Goal: Task Accomplishment & Management: Use online tool/utility

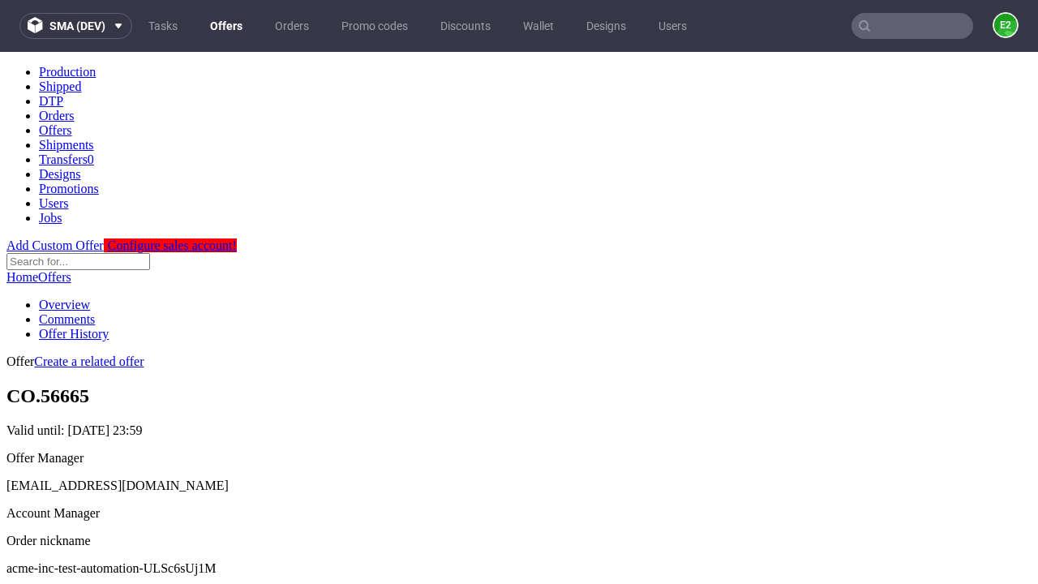
scroll to position [161, 0]
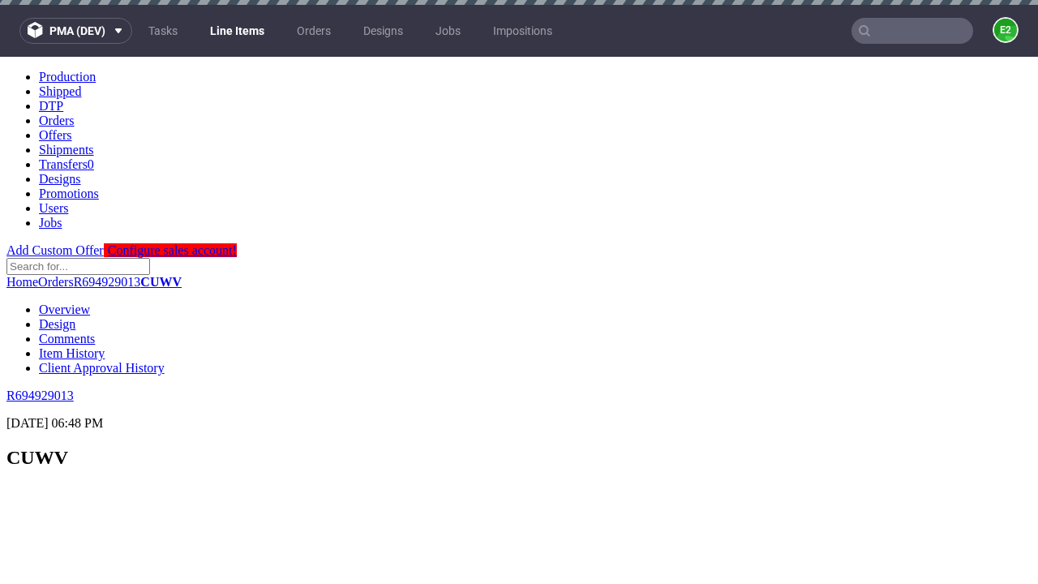
scroll to position [2422, 0]
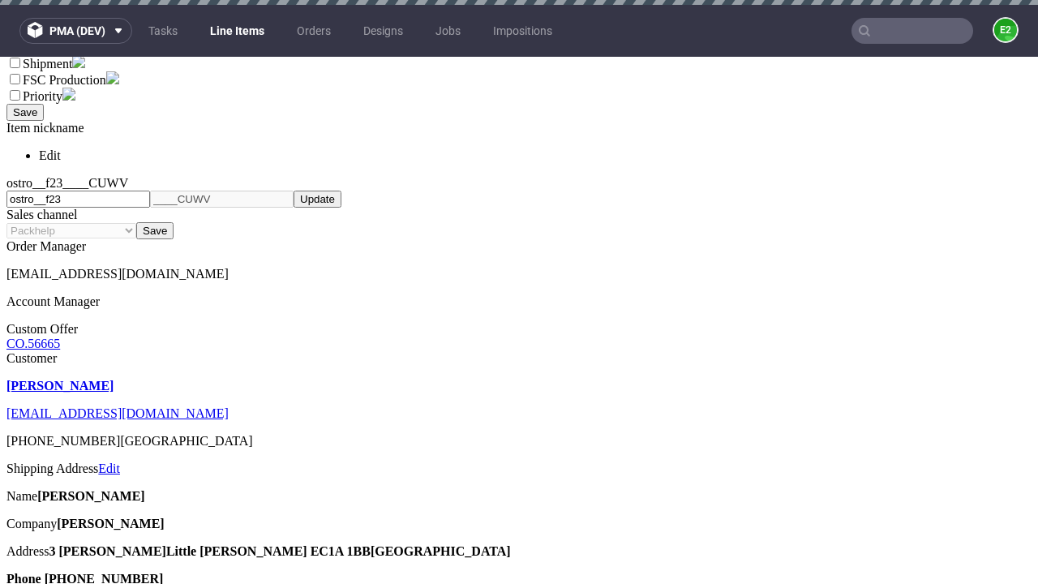
select select "accepted"
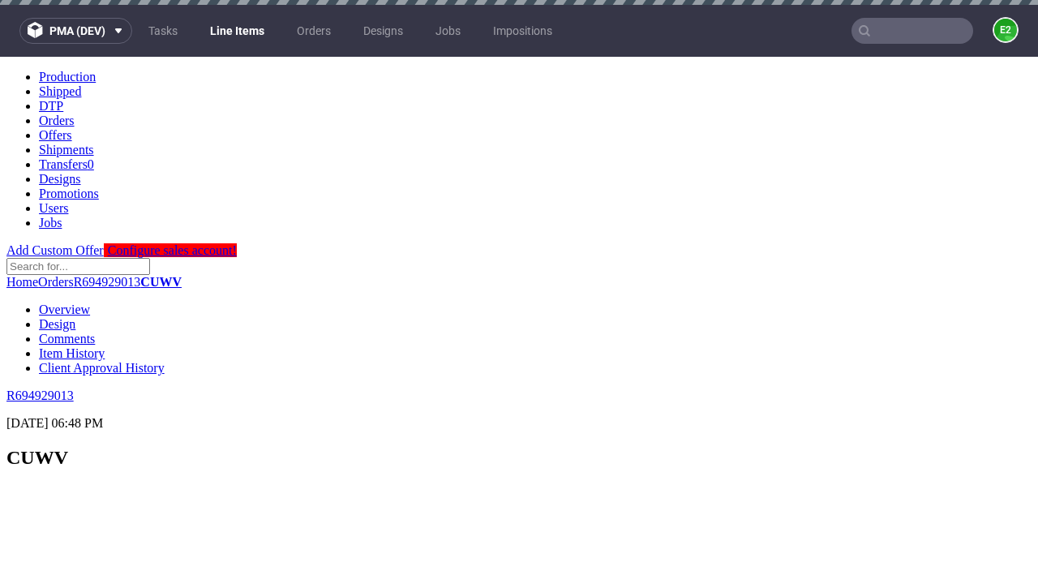
scroll to position [2422, 0]
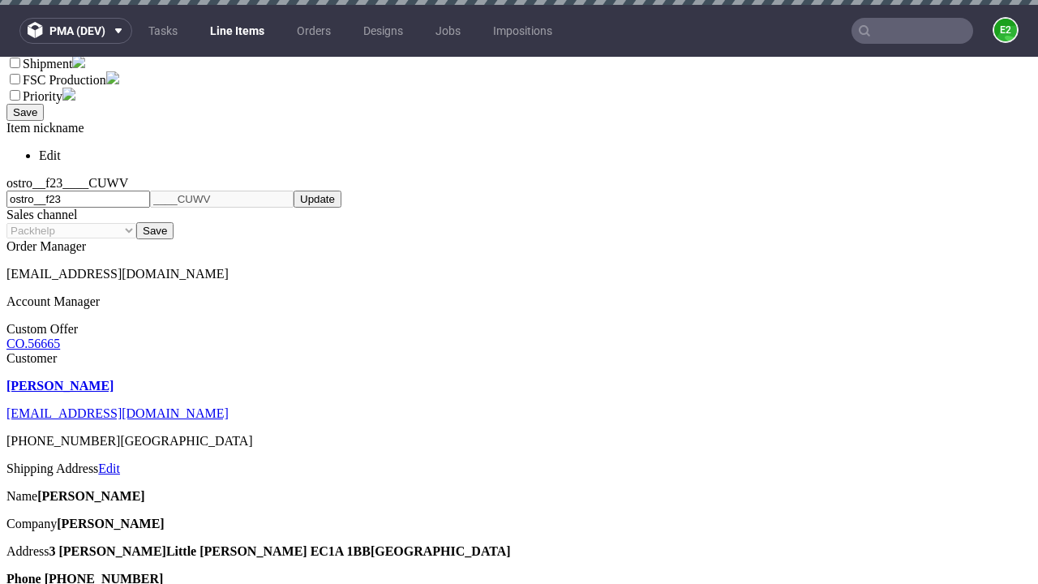
select select "received"
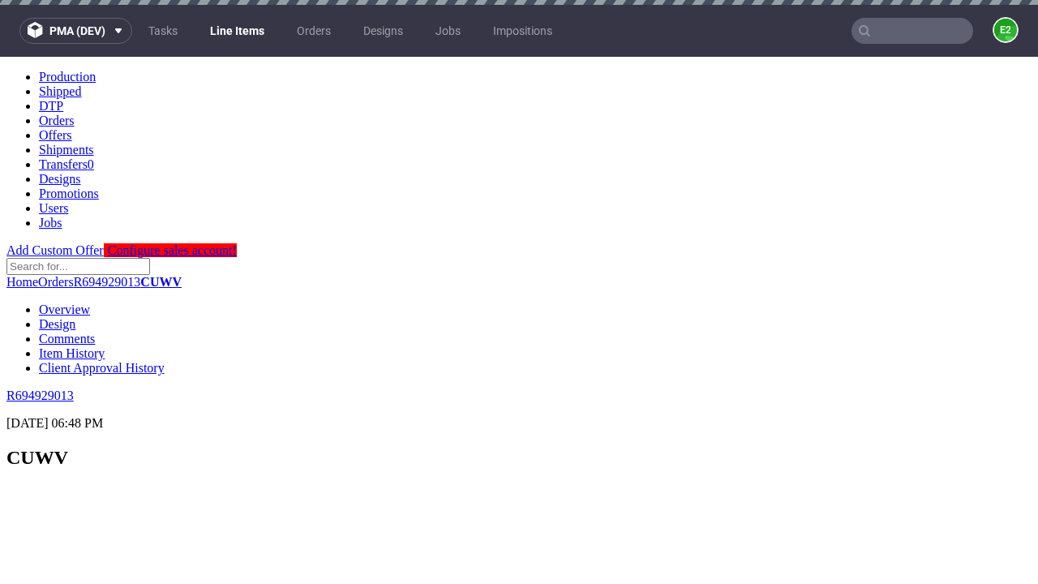
scroll to position [2422, 0]
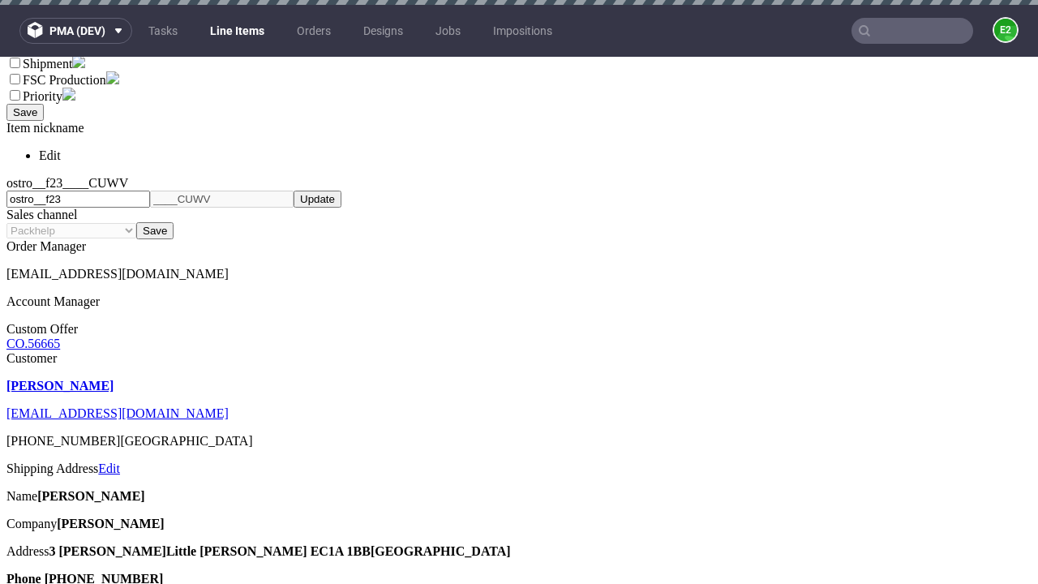
select select "accepted_dtp_issue_reprint"
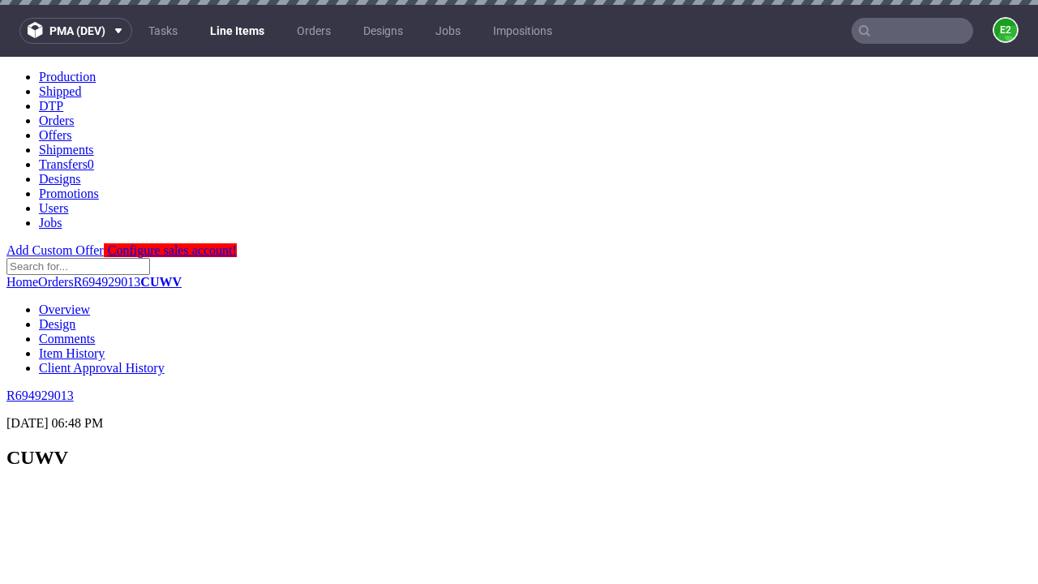
scroll to position [2483, 0]
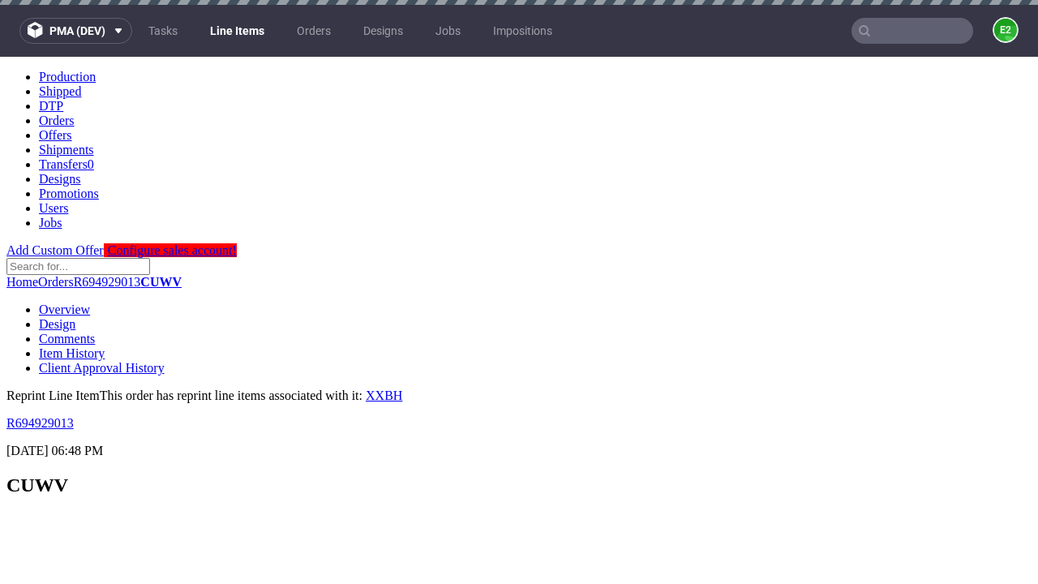
scroll to position [0, 0]
